Goal: Check status: Check status

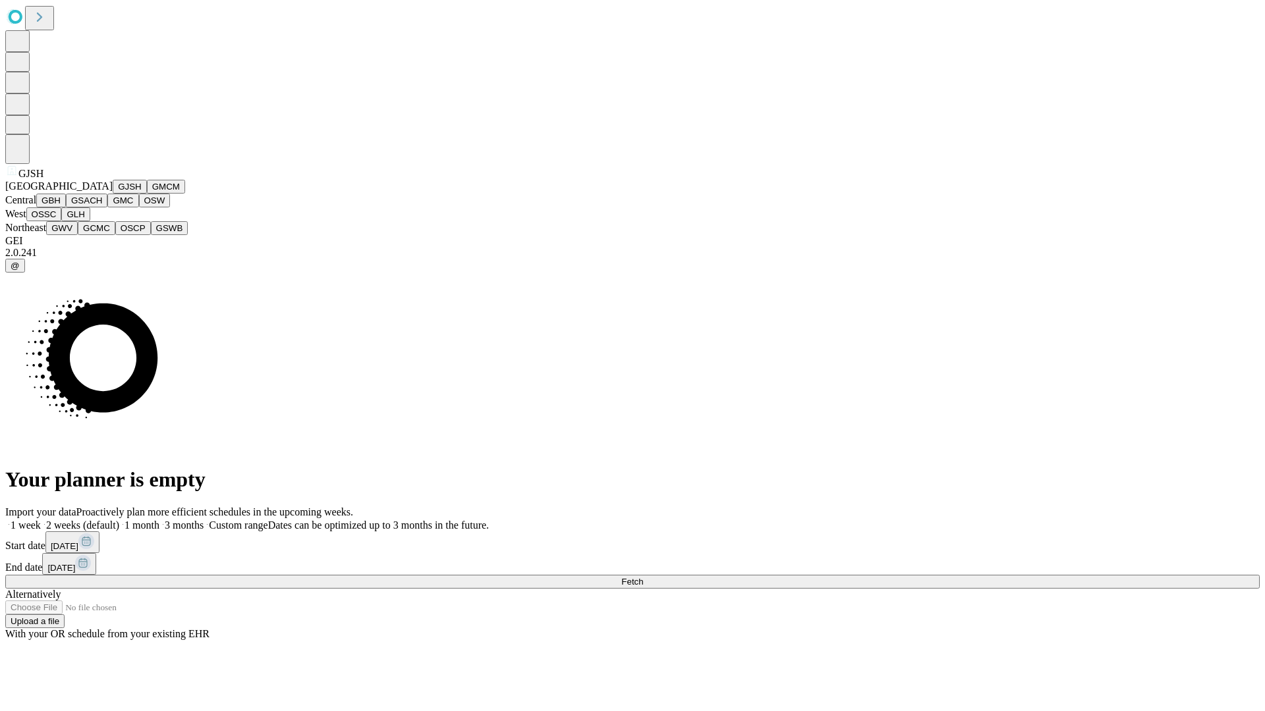
click at [113, 194] on button "GJSH" at bounding box center [130, 187] width 34 height 14
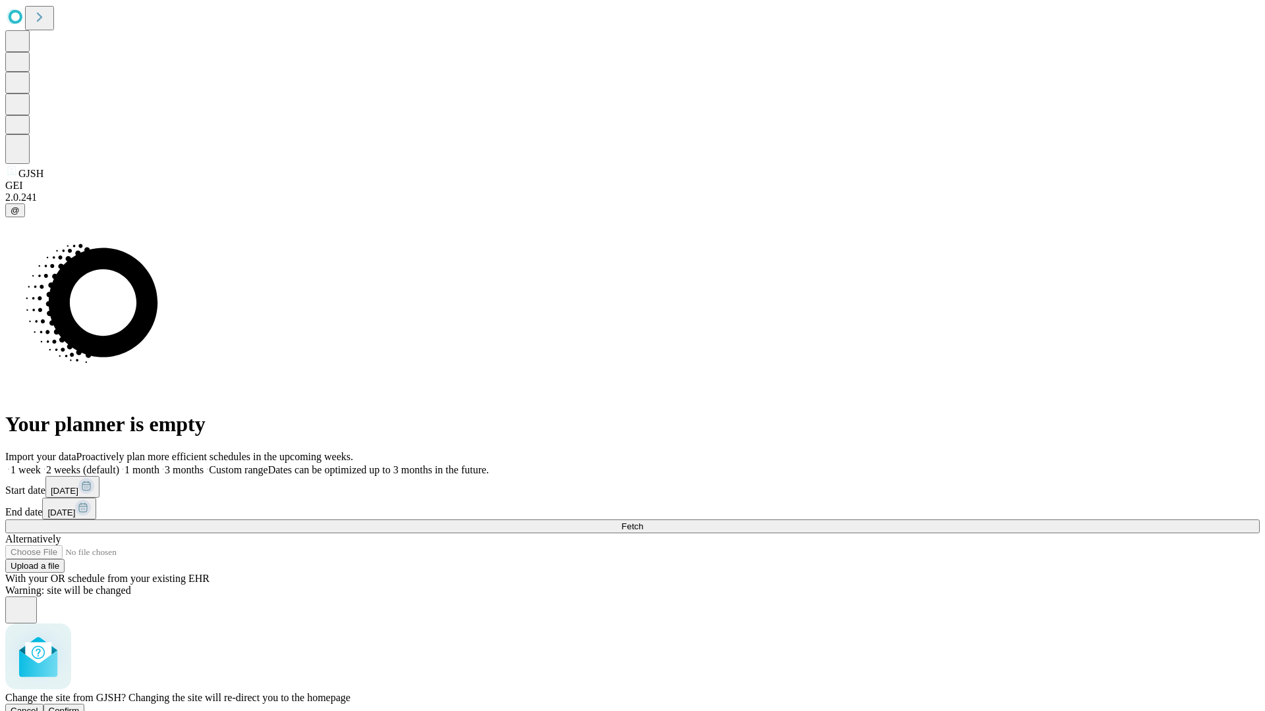
click at [80, 706] on span "Confirm" at bounding box center [64, 711] width 31 height 10
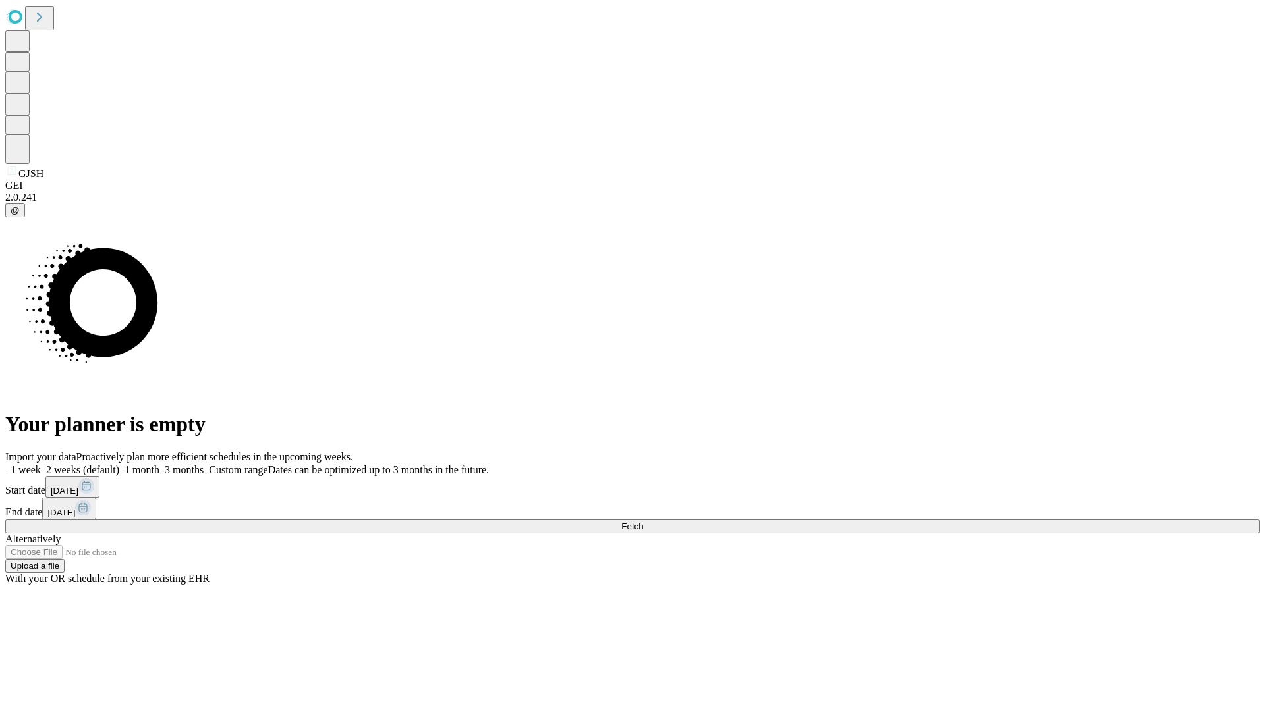
click at [159, 464] on label "1 month" at bounding box center [139, 469] width 40 height 11
click at [643, 522] on span "Fetch" at bounding box center [632, 527] width 22 height 10
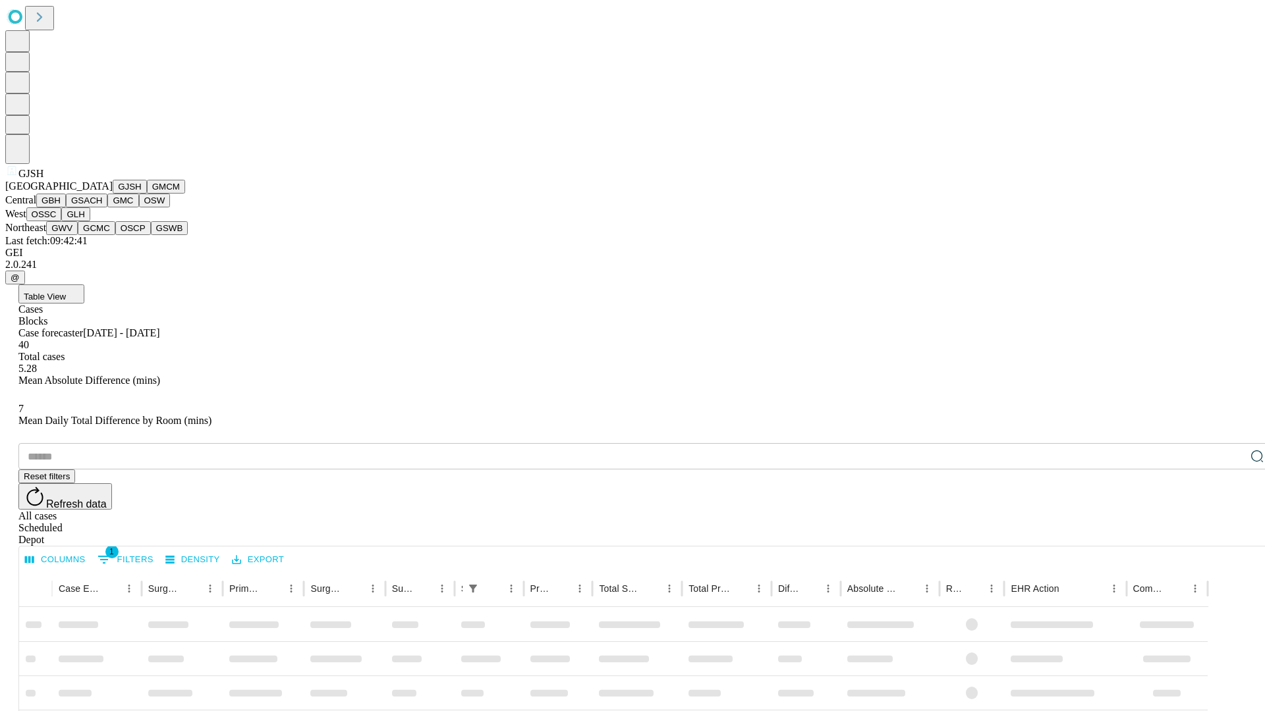
click at [147, 194] on button "GMCM" at bounding box center [166, 187] width 38 height 14
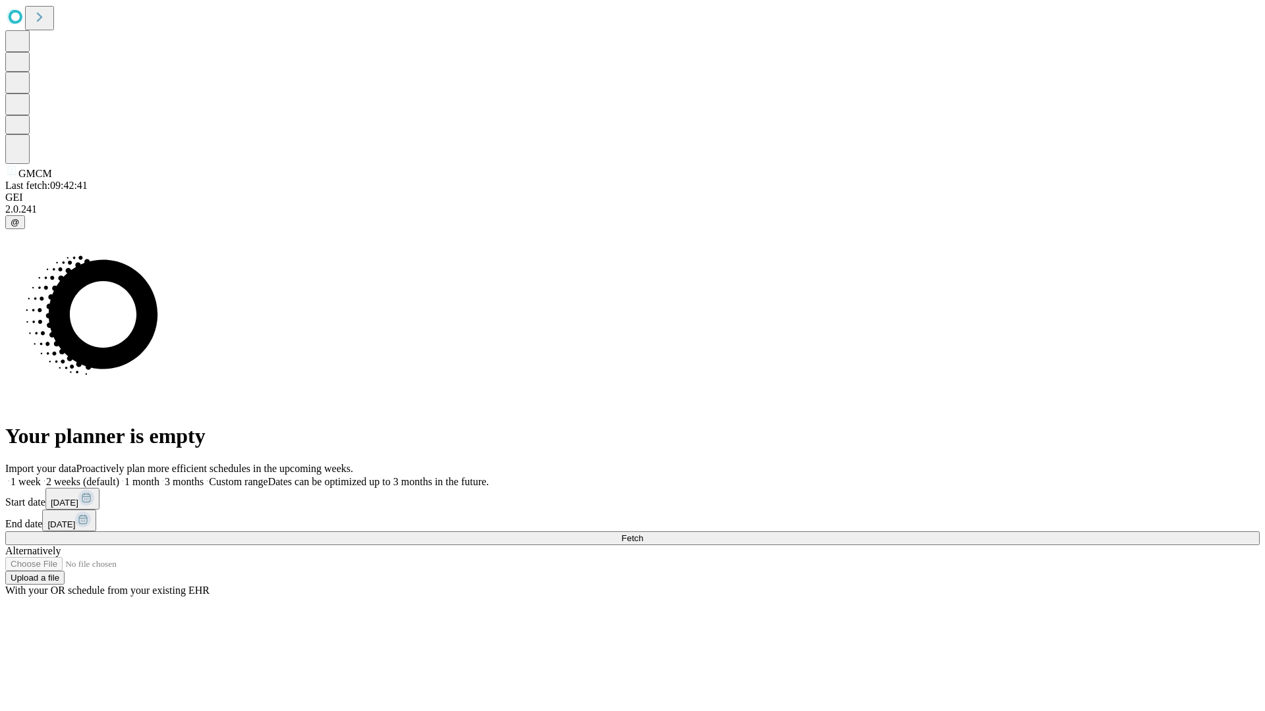
click at [159, 476] on label "1 month" at bounding box center [139, 481] width 40 height 11
click at [643, 533] on span "Fetch" at bounding box center [632, 538] width 22 height 10
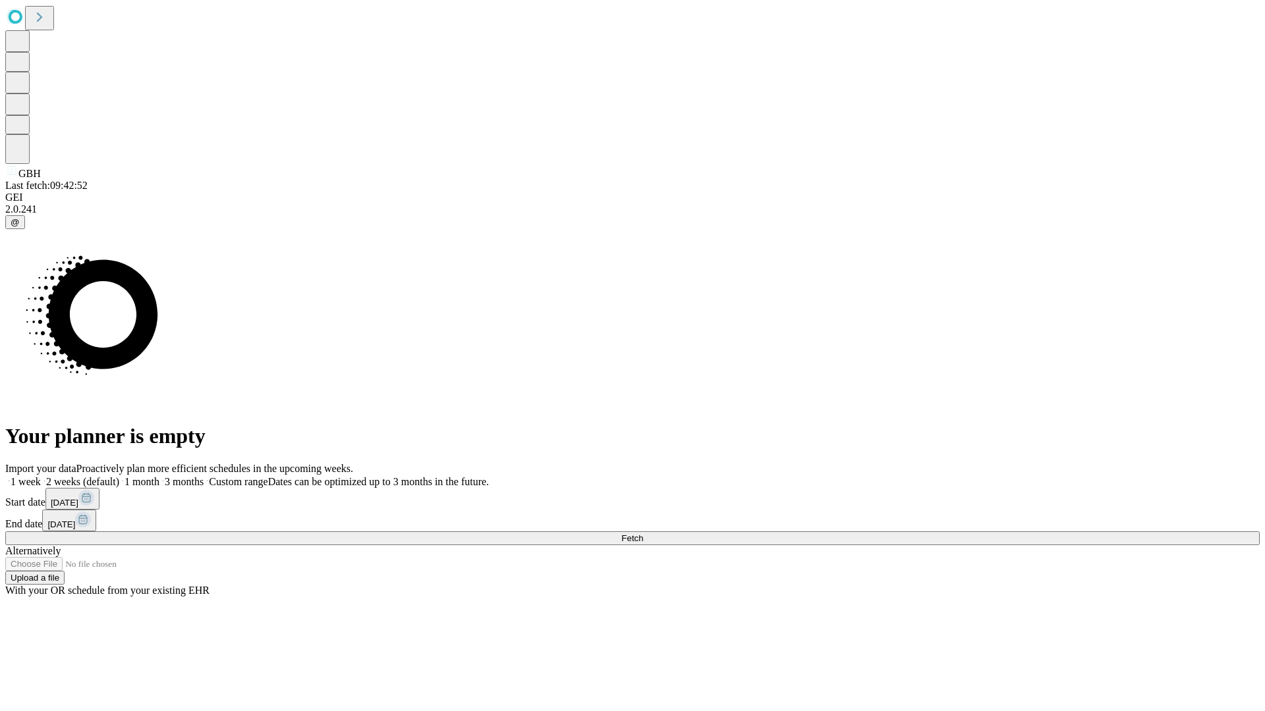
click at [159, 476] on label "1 month" at bounding box center [139, 481] width 40 height 11
click at [643, 533] on span "Fetch" at bounding box center [632, 538] width 22 height 10
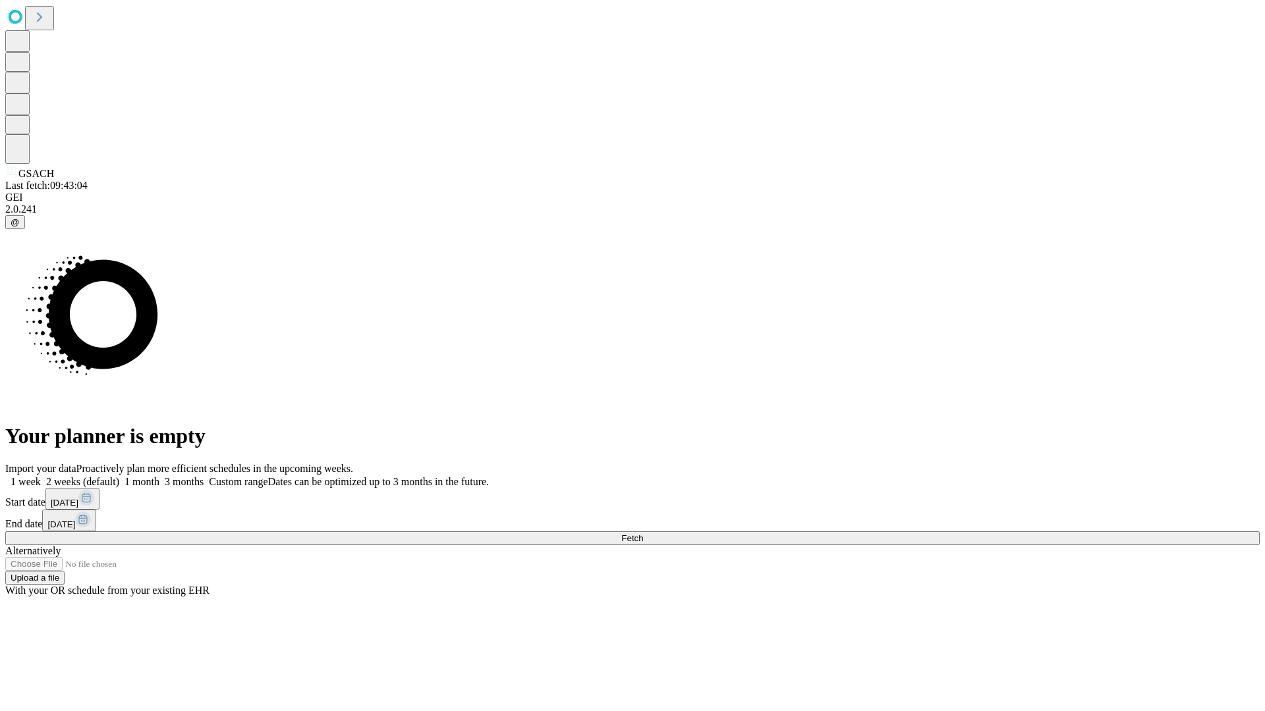
click at [643, 533] on span "Fetch" at bounding box center [632, 538] width 22 height 10
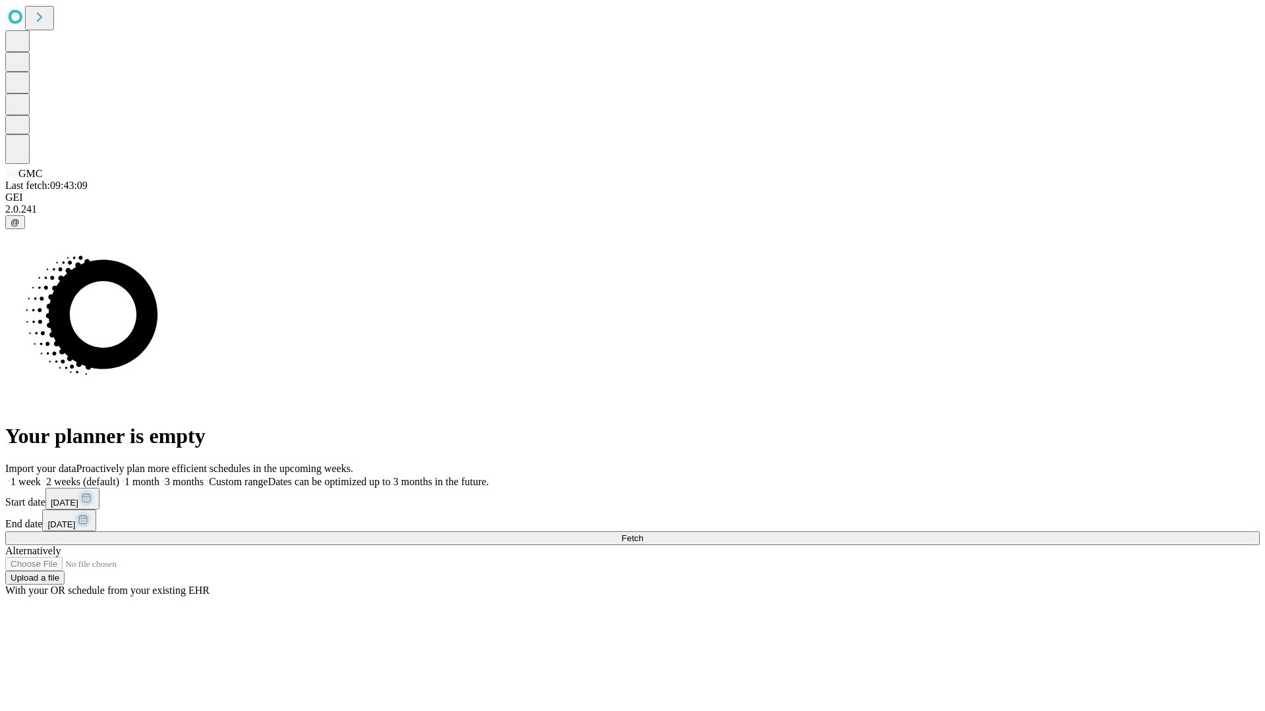
click at [159, 476] on label "1 month" at bounding box center [139, 481] width 40 height 11
click at [643, 533] on span "Fetch" at bounding box center [632, 538] width 22 height 10
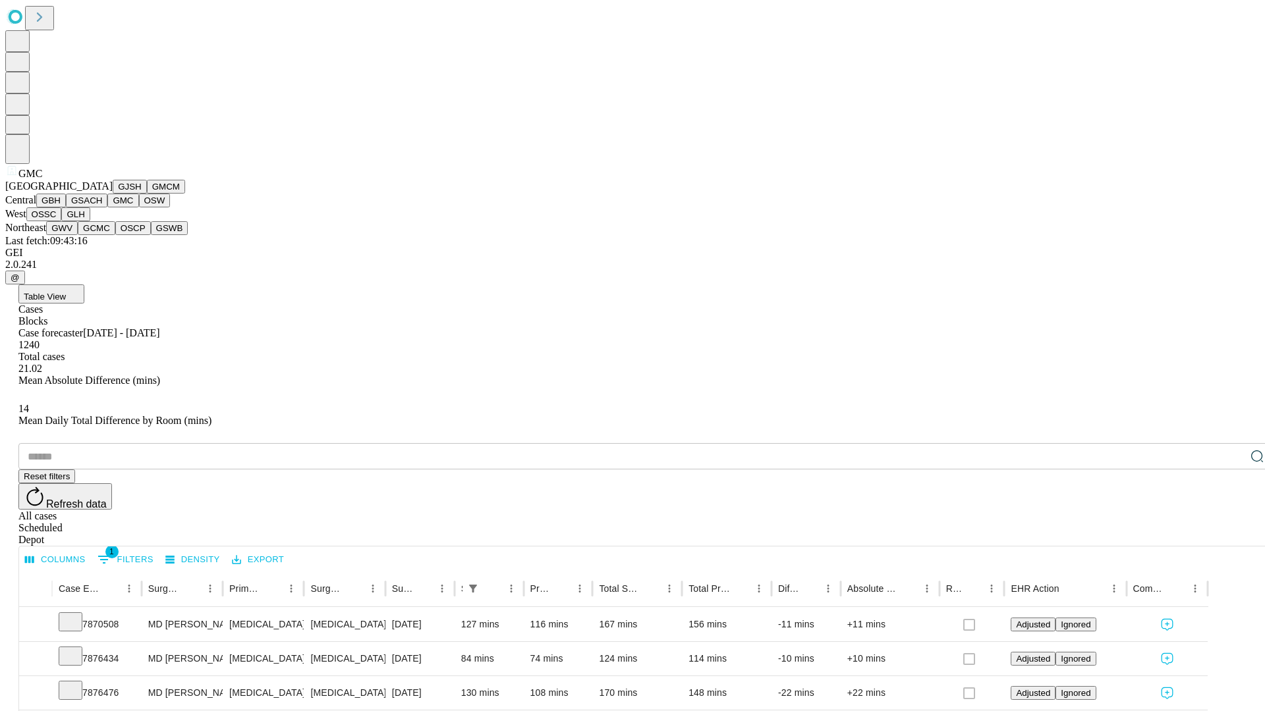
click at [139, 207] on button "OSW" at bounding box center [155, 201] width 32 height 14
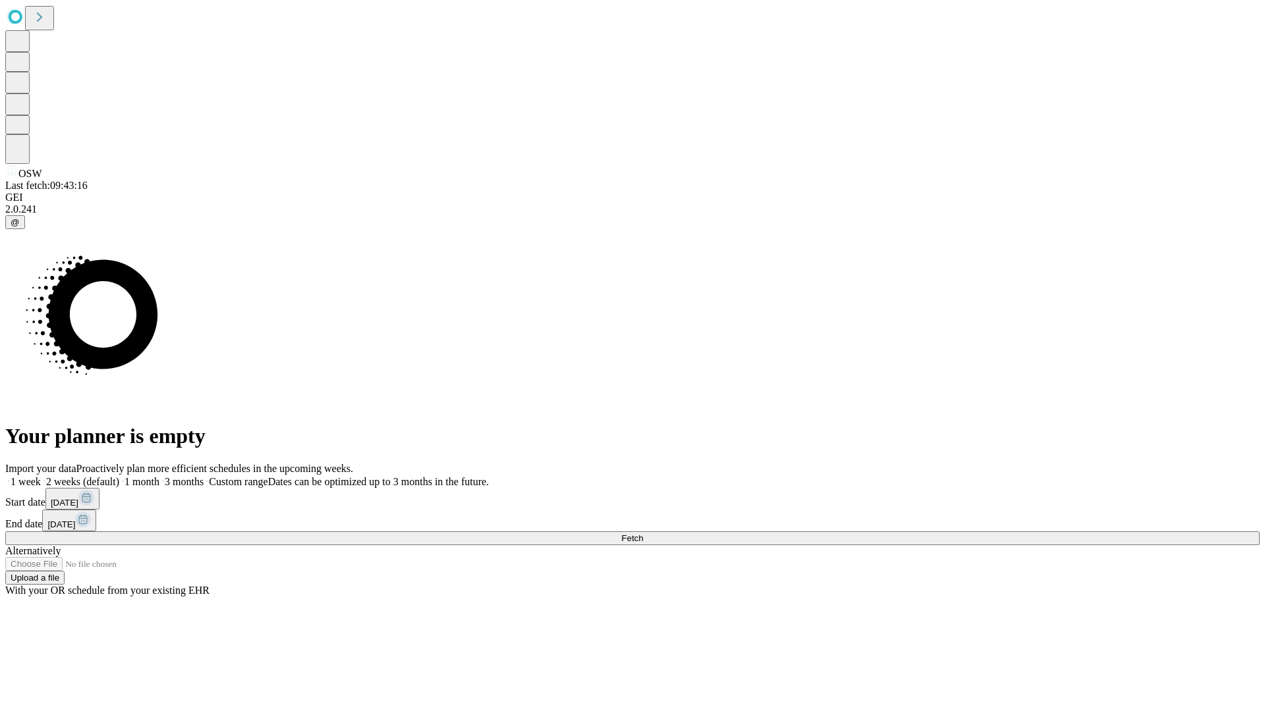
click at [159, 476] on label "1 month" at bounding box center [139, 481] width 40 height 11
click at [643, 533] on span "Fetch" at bounding box center [632, 538] width 22 height 10
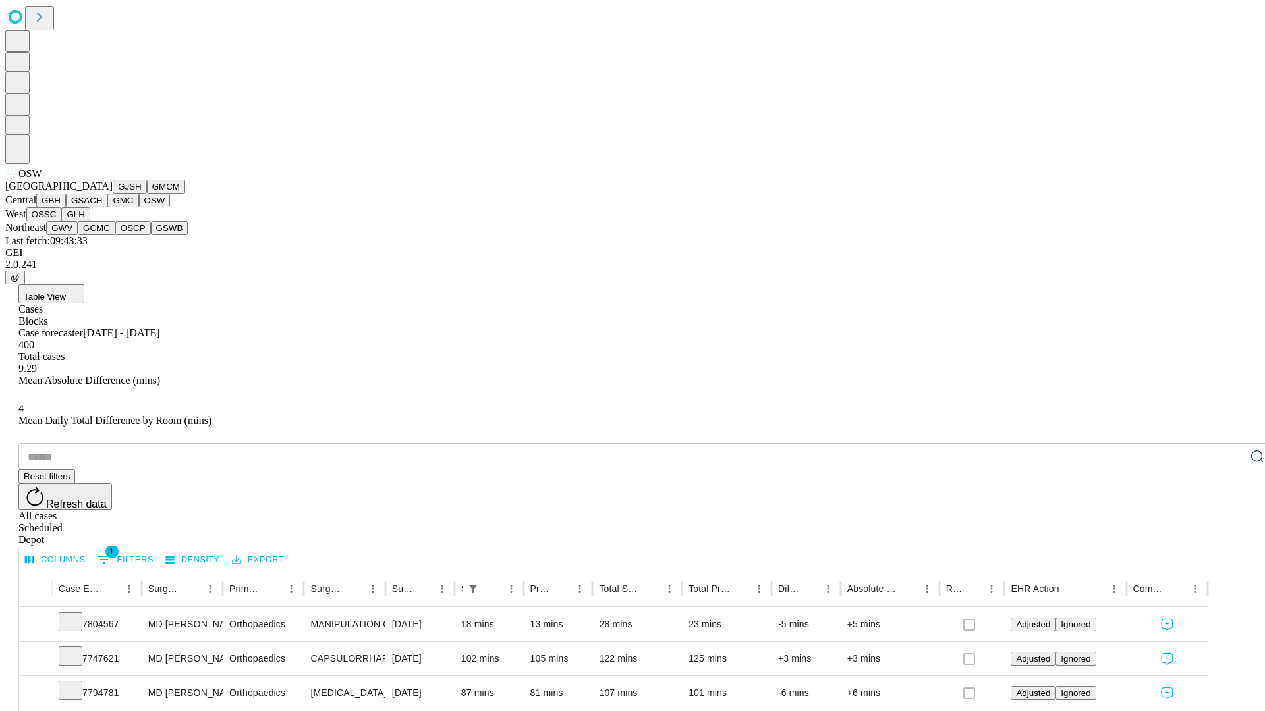
click at [62, 221] on button "OSSC" at bounding box center [44, 214] width 36 height 14
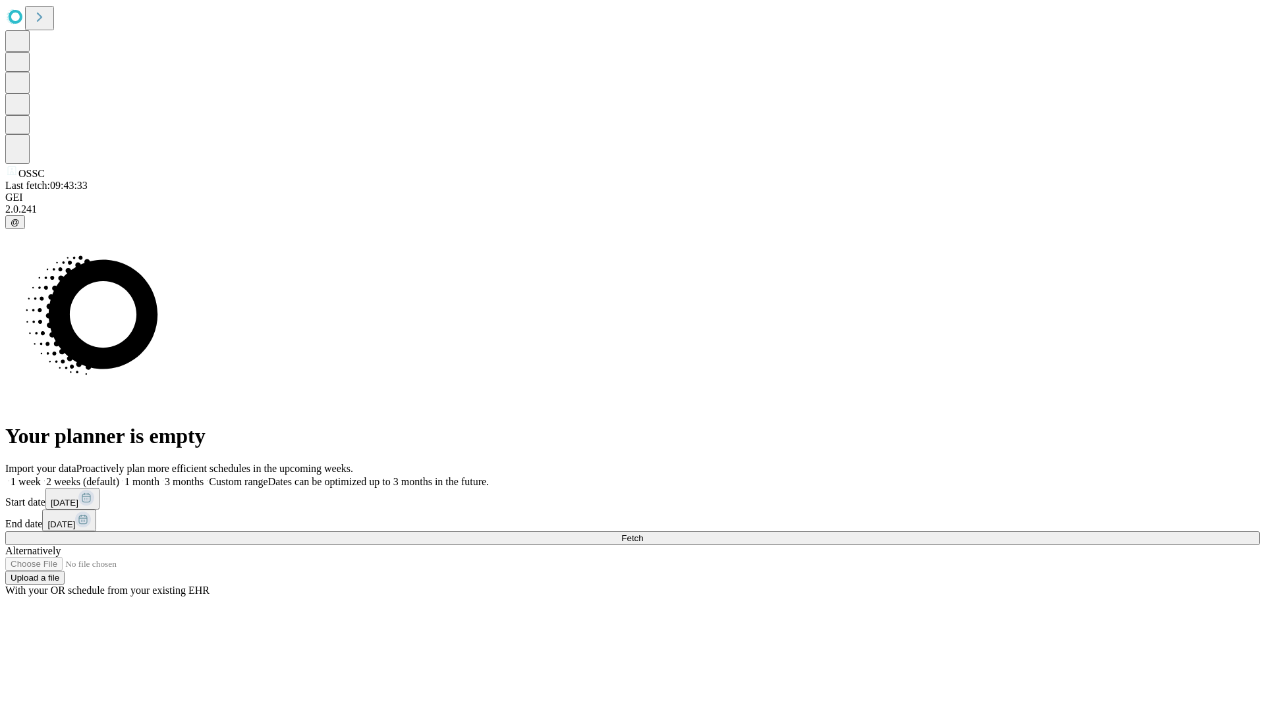
click at [159, 476] on label "1 month" at bounding box center [139, 481] width 40 height 11
click at [643, 533] on span "Fetch" at bounding box center [632, 538] width 22 height 10
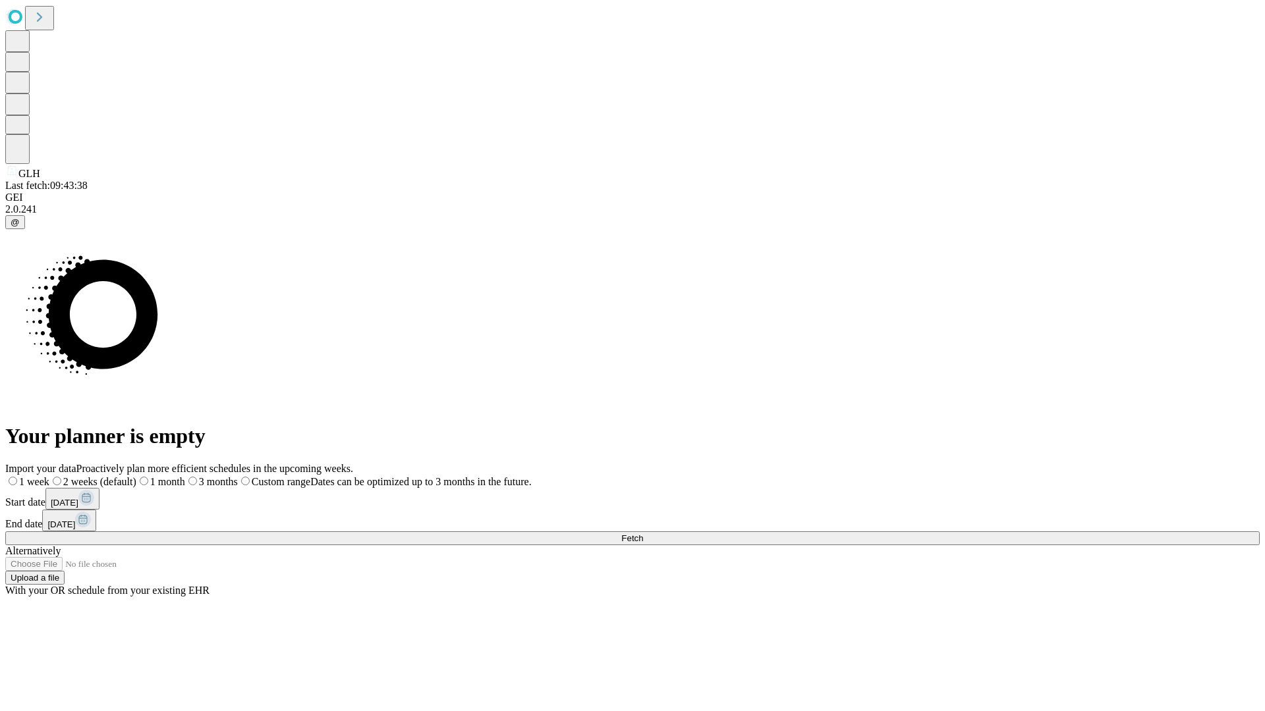
click at [643, 533] on span "Fetch" at bounding box center [632, 538] width 22 height 10
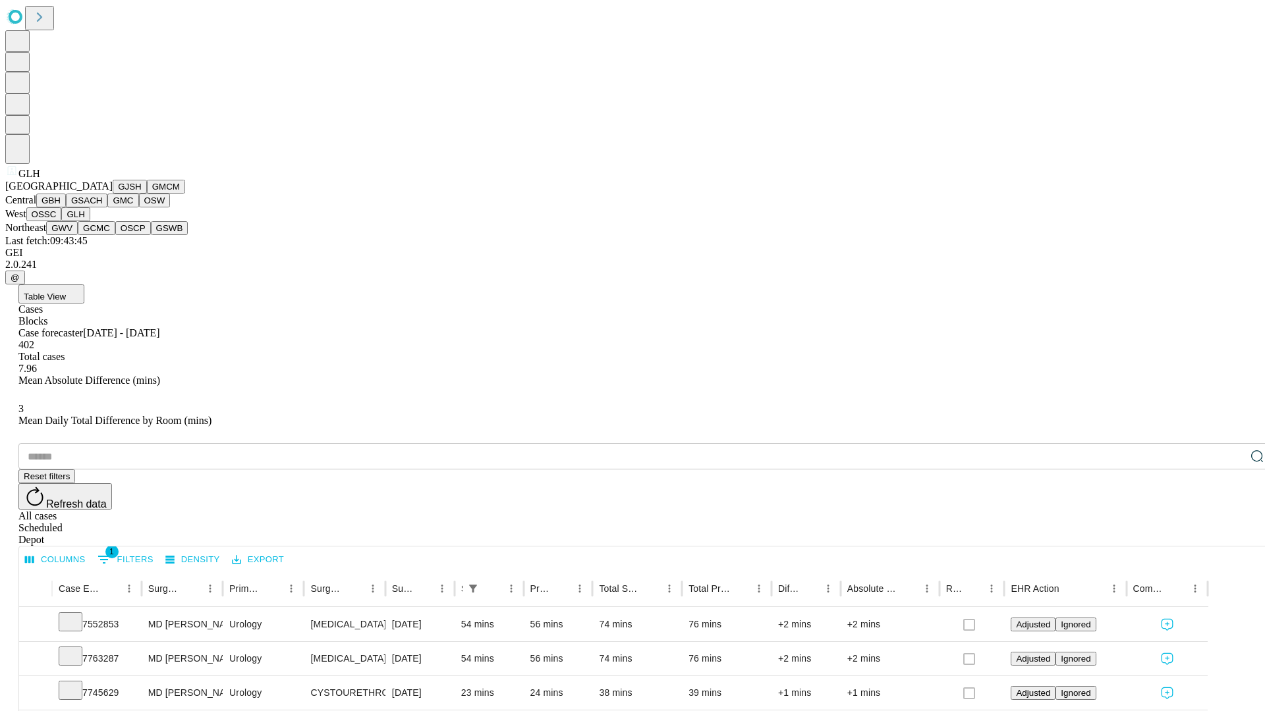
click at [78, 235] on button "GWV" at bounding box center [62, 228] width 32 height 14
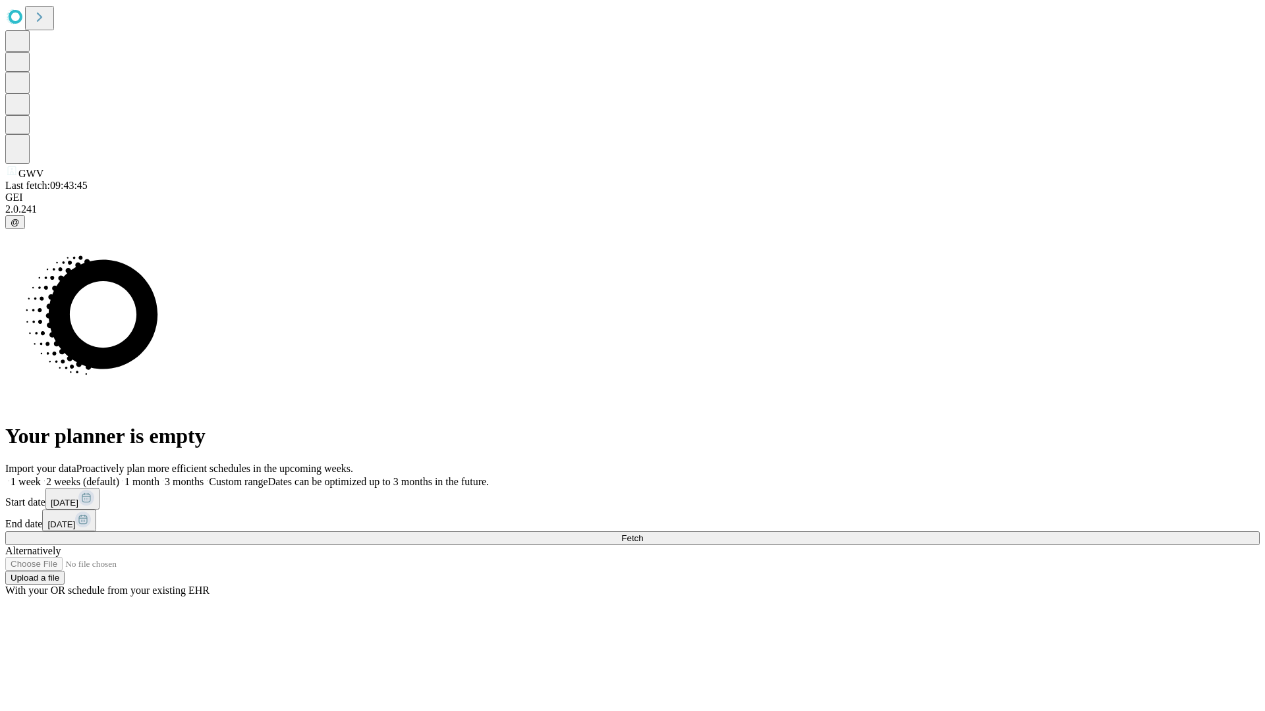
click at [643, 533] on span "Fetch" at bounding box center [632, 538] width 22 height 10
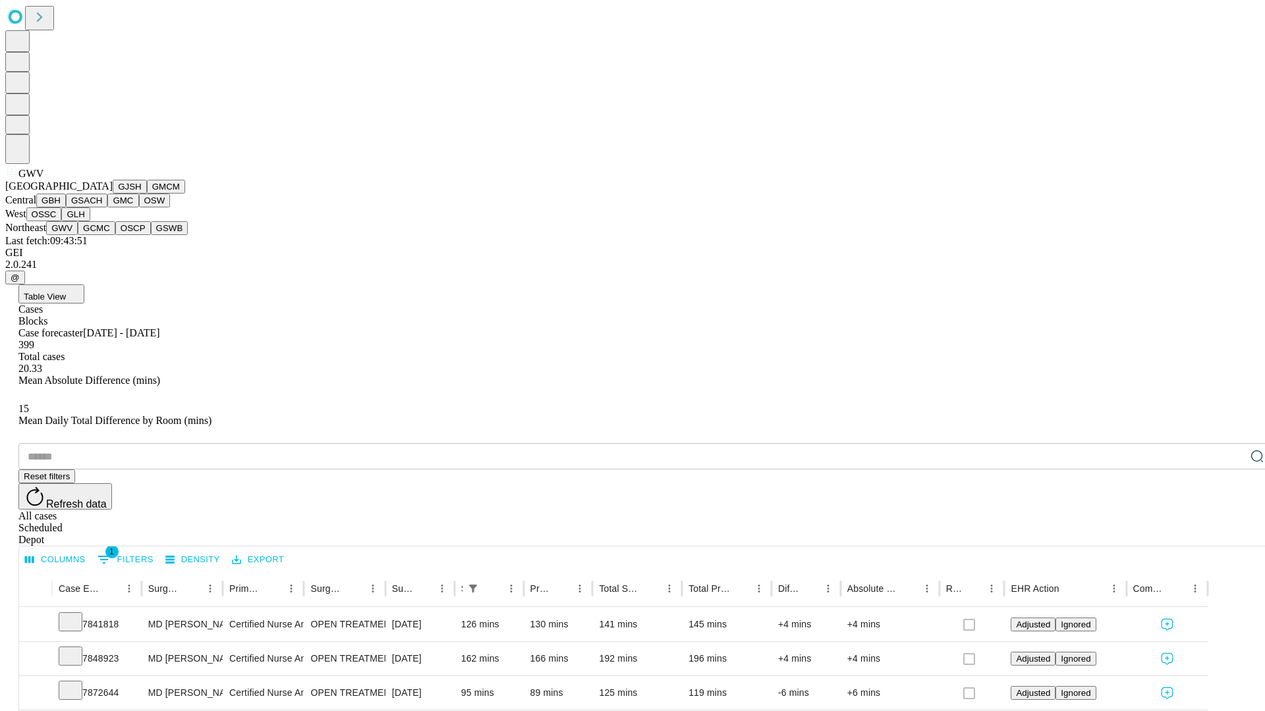
click at [102, 235] on button "GCMC" at bounding box center [97, 228] width 38 height 14
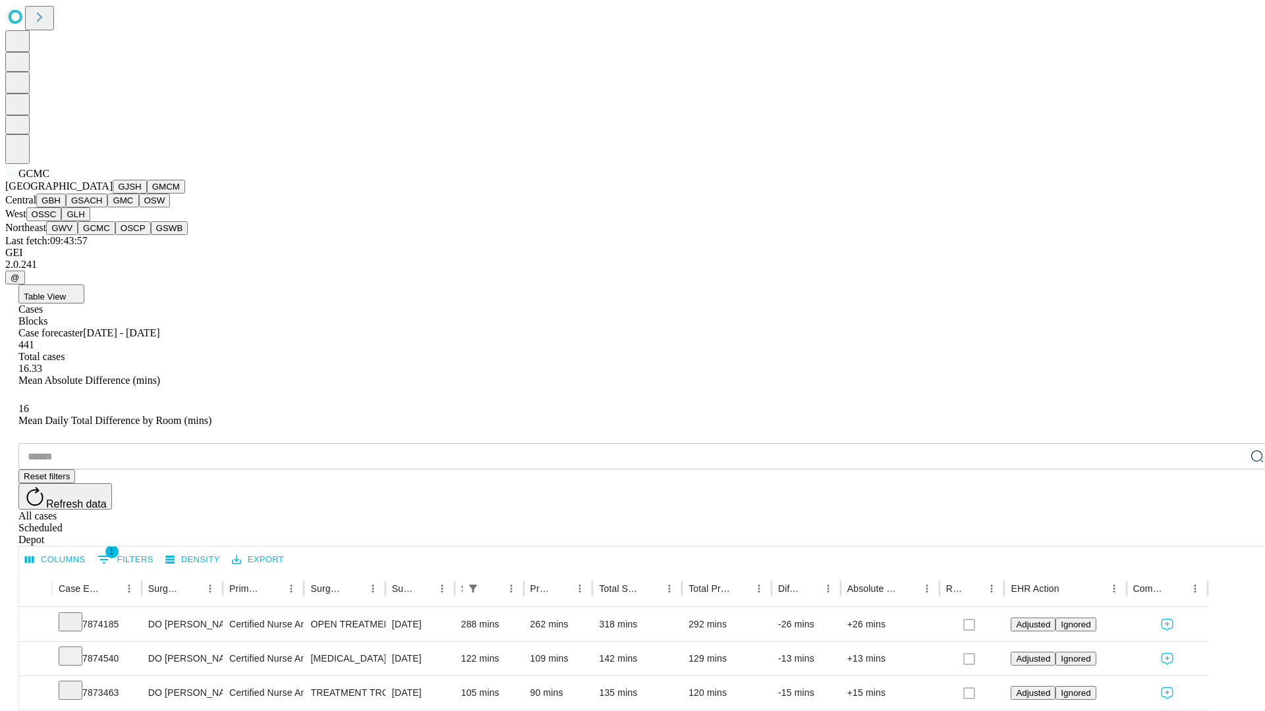
click at [115, 235] on button "OSCP" at bounding box center [133, 228] width 36 height 14
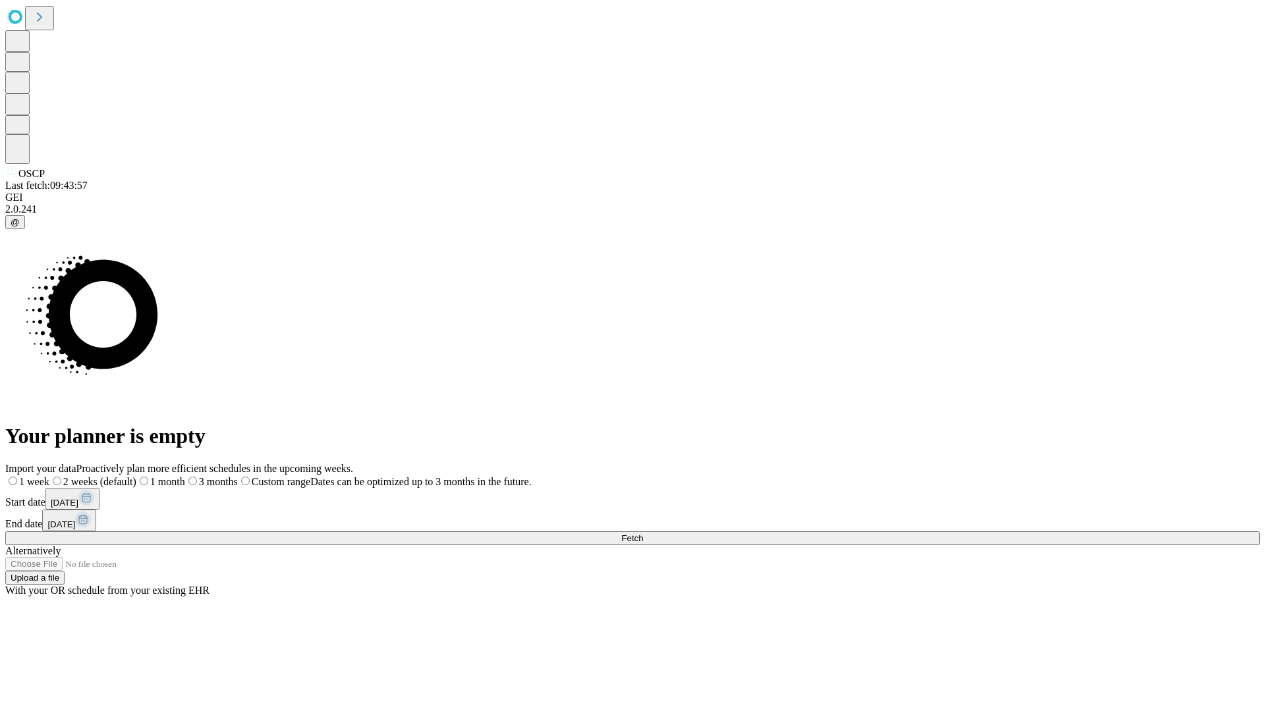
click at [185, 476] on label "1 month" at bounding box center [160, 481] width 49 height 11
click at [643, 533] on span "Fetch" at bounding box center [632, 538] width 22 height 10
